Goal: Task Accomplishment & Management: Use online tool/utility

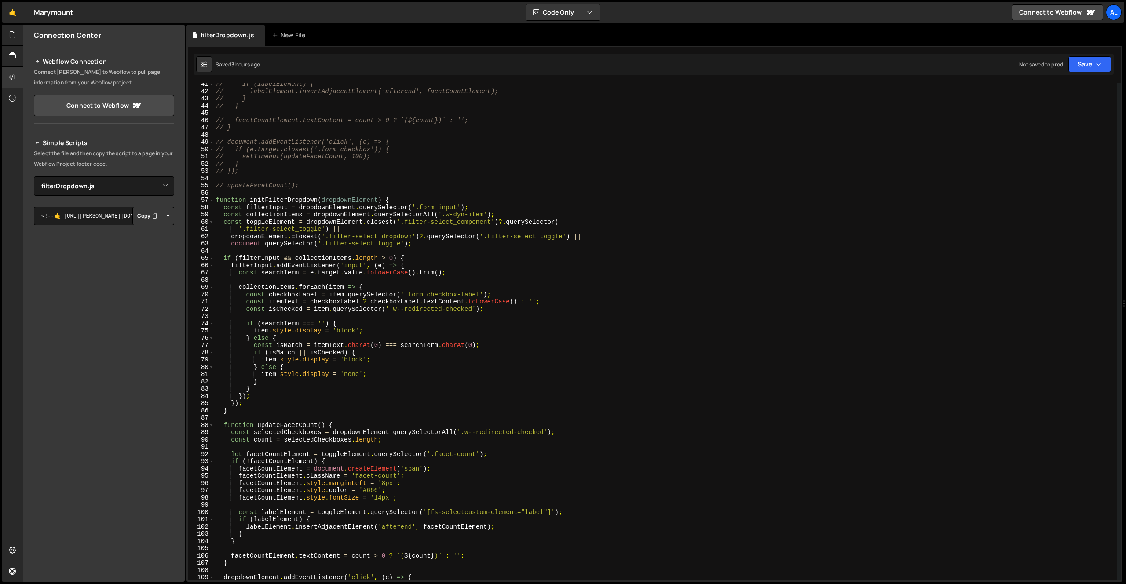
select select "45075"
click at [282, 37] on div "New File" at bounding box center [290, 35] width 37 height 9
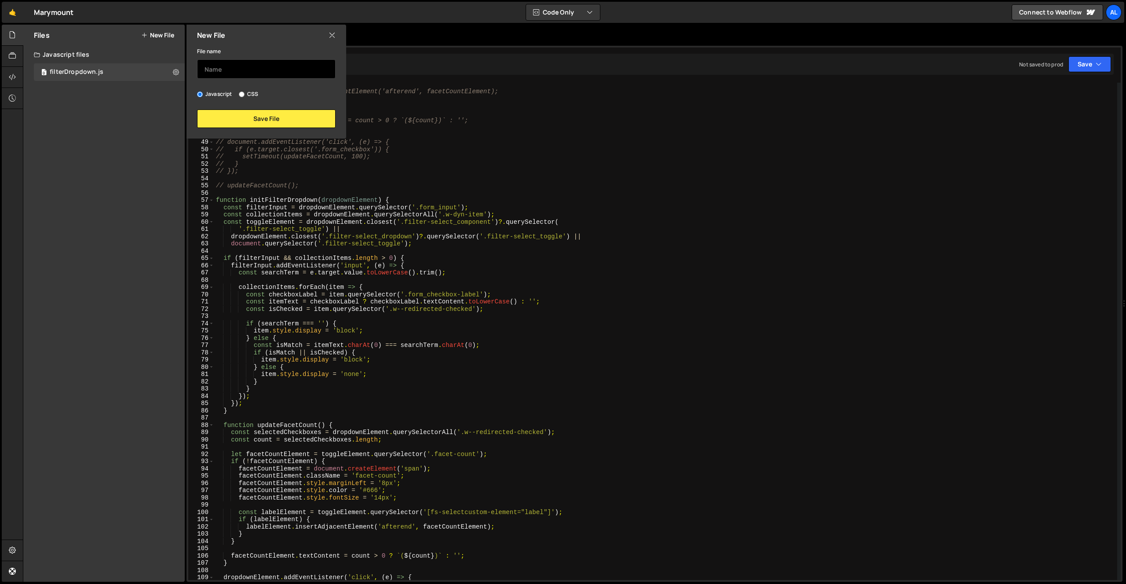
click at [261, 75] on input "text" at bounding box center [266, 68] width 139 height 19
type input "dateMirror"
click at [266, 117] on button "Save File" at bounding box center [266, 119] width 139 height 18
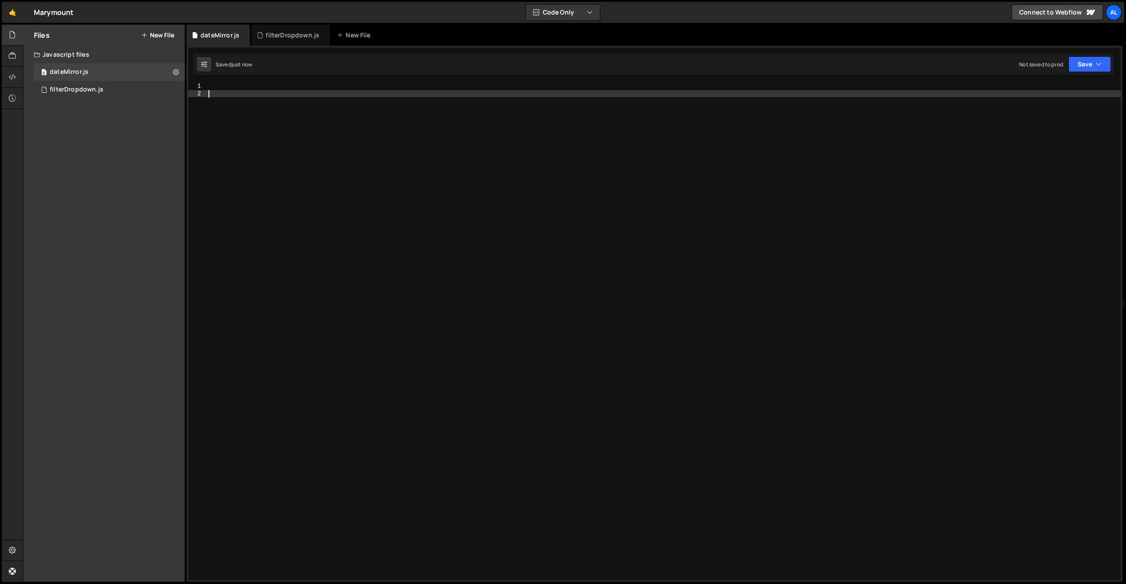
click at [211, 123] on div at bounding box center [664, 339] width 914 height 512
click at [13, 76] on icon at bounding box center [12, 77] width 7 height 10
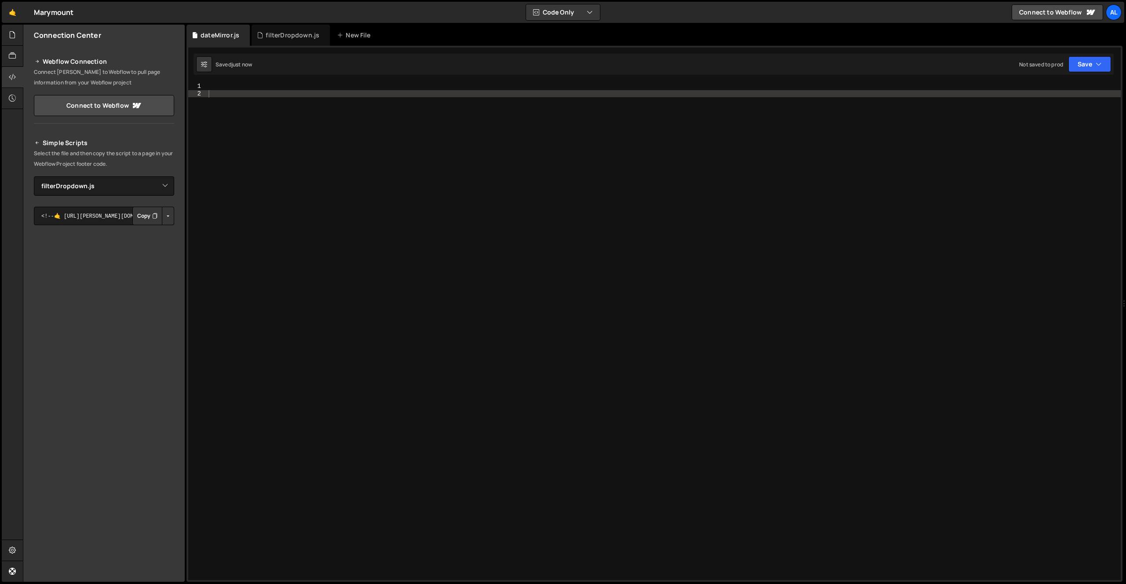
click at [169, 218] on button "Button group with nested dropdown" at bounding box center [168, 216] width 12 height 18
click at [142, 245] on link "Copy Production js" at bounding box center [137, 245] width 73 height 12
click at [169, 217] on button "Button group with nested dropdown" at bounding box center [168, 216] width 12 height 18
click at [146, 231] on link "Copy Staging js" at bounding box center [137, 233] width 73 height 12
click at [158, 190] on select "Select File filterDropdown.js dateMirror.js" at bounding box center [104, 185] width 140 height 19
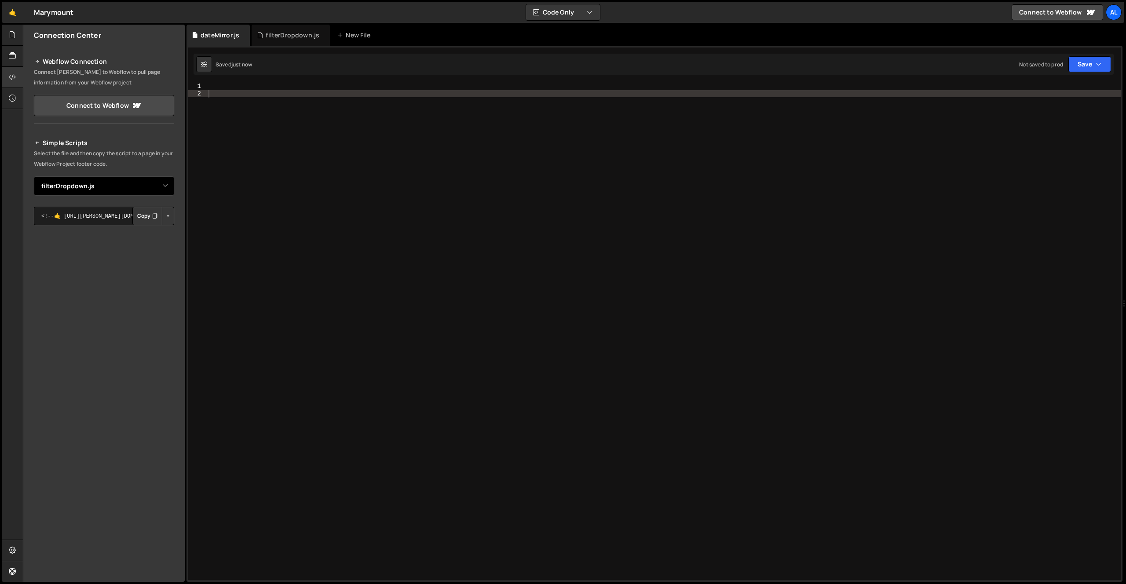
select select "45091"
click at [34, 176] on select "Select File filterDropdown.js dateMirror.js" at bounding box center [104, 185] width 140 height 19
click at [166, 218] on button "Button group with nested dropdown" at bounding box center [168, 216] width 12 height 18
click at [146, 234] on link "Copy Staging js" at bounding box center [137, 233] width 73 height 12
click at [402, 66] on div "Saved 1 minute ago Not saved to prod Upgrade to Edit Save Save to Staging S Sav…" at bounding box center [654, 64] width 920 height 21
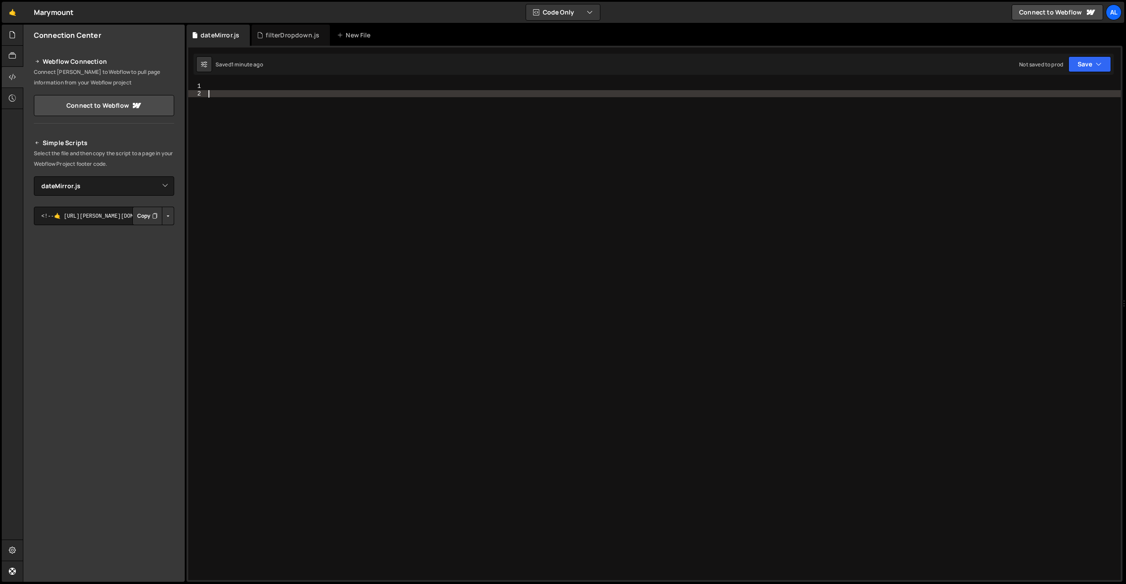
click at [365, 91] on div at bounding box center [664, 339] width 914 height 512
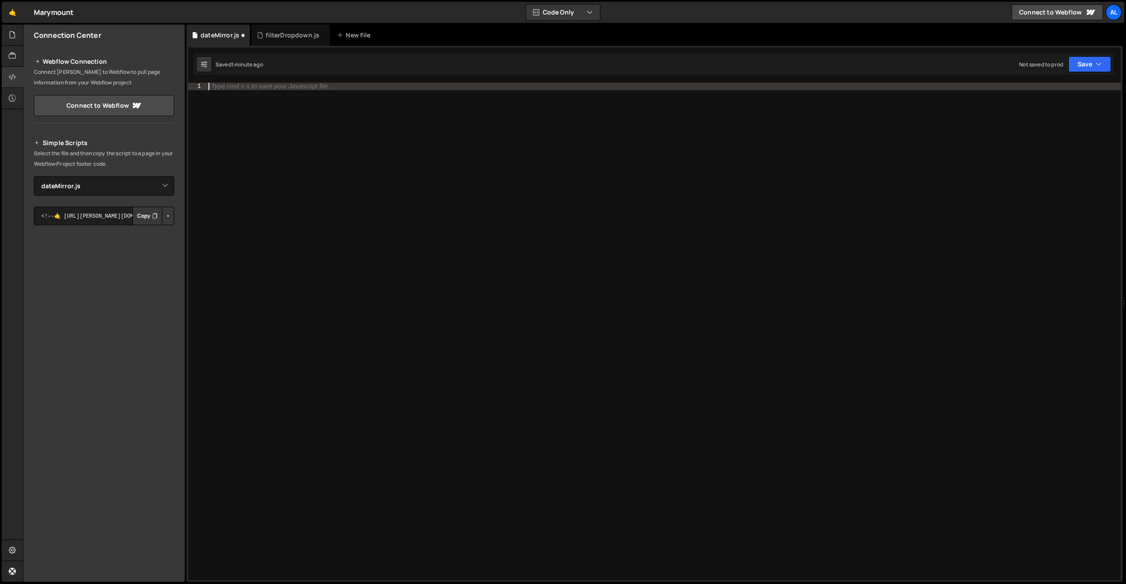
paste textarea "}"
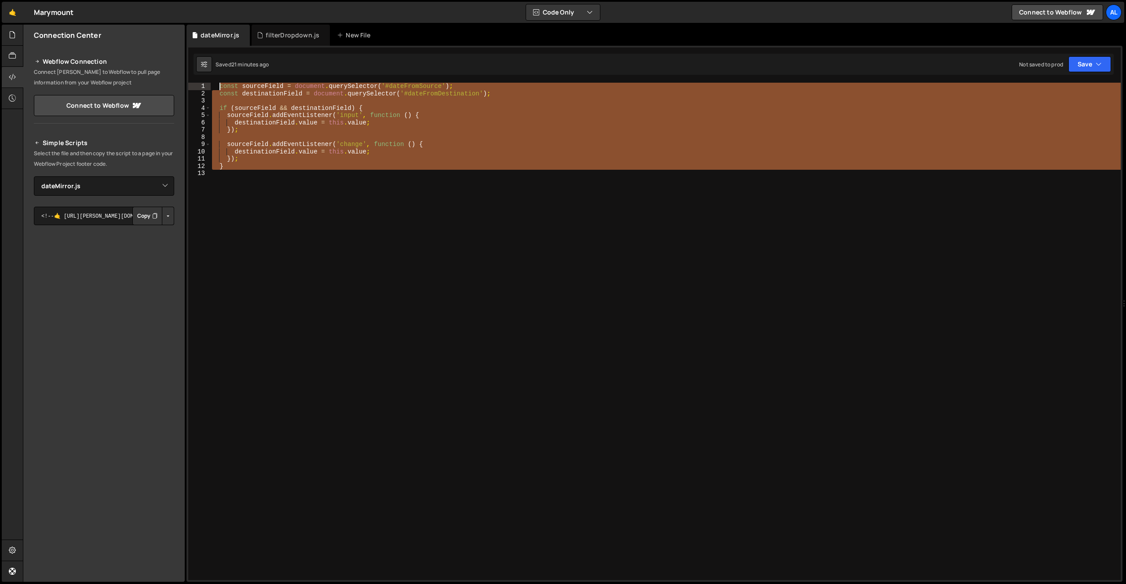
drag, startPoint x: 284, startPoint y: 169, endPoint x: 220, endPoint y: 84, distance: 106.8
click at [220, 84] on div "const sourceField = document . querySelector ( '#dateFromSource' ) ; const dest…" at bounding box center [665, 339] width 911 height 512
click at [376, 167] on div "const sourceField = document . querySelector ( '#dateFromSource' ) ; const dest…" at bounding box center [665, 332] width 911 height 498
paste textarea "mirrorDate(dateToSource, dateToDestination);"
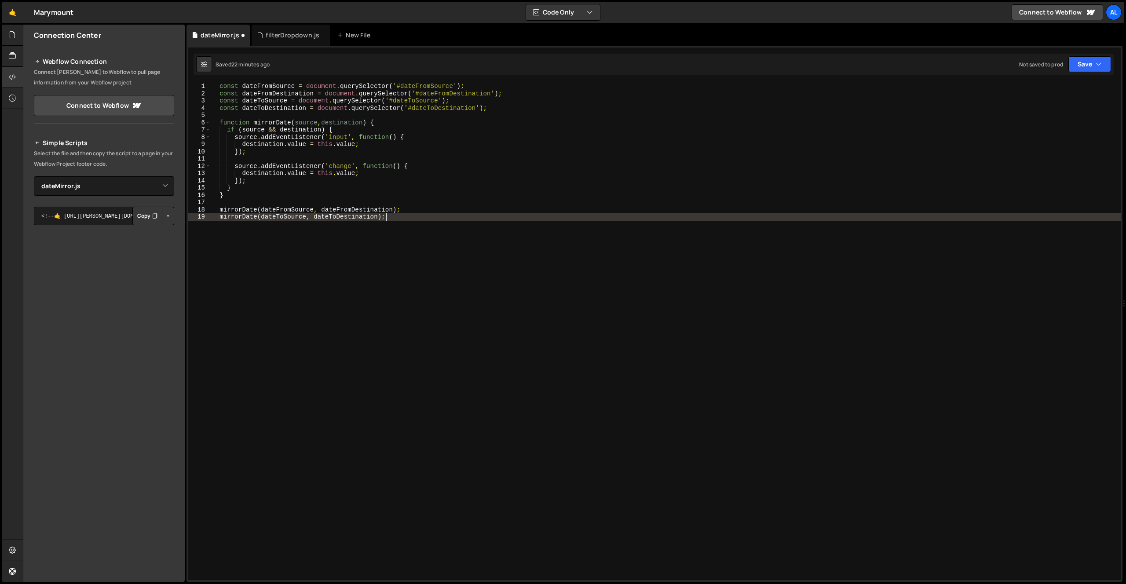
click at [457, 163] on div "const dateFromSource = document . querySelector ( '#dateFromSource' ) ; const d…" at bounding box center [665, 339] width 911 height 512
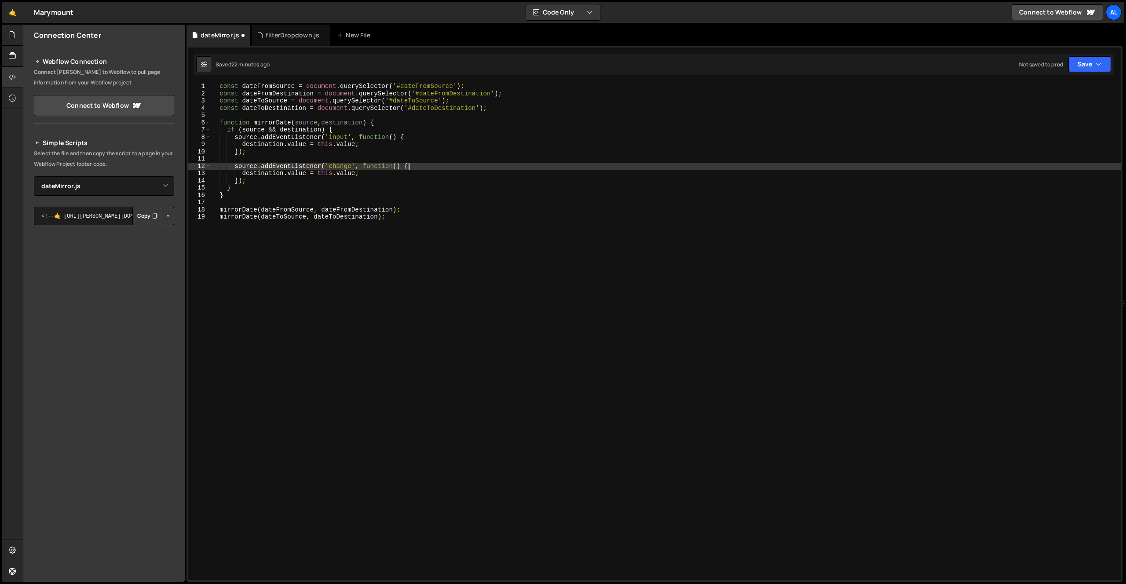
type textarea "source.addEventListener('change', function () {"
click at [282, 38] on div "filterDropdown.js" at bounding box center [293, 35] width 54 height 9
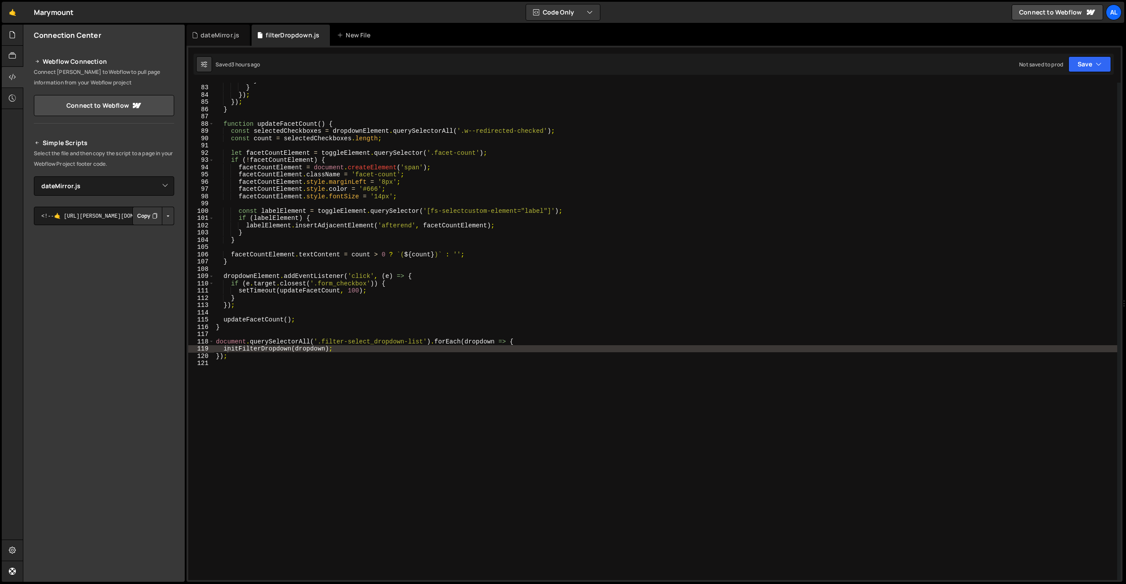
scroll to position [579, 0]
